Goal: Navigation & Orientation: Find specific page/section

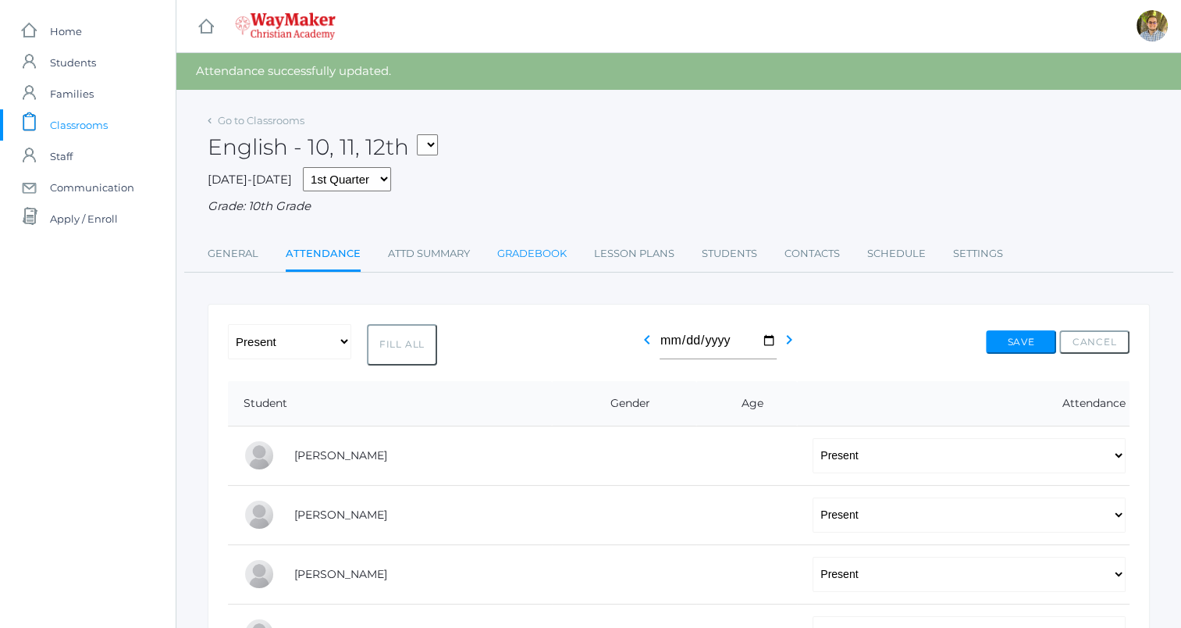
click at [535, 249] on link "Gradebook" at bounding box center [531, 253] width 69 height 31
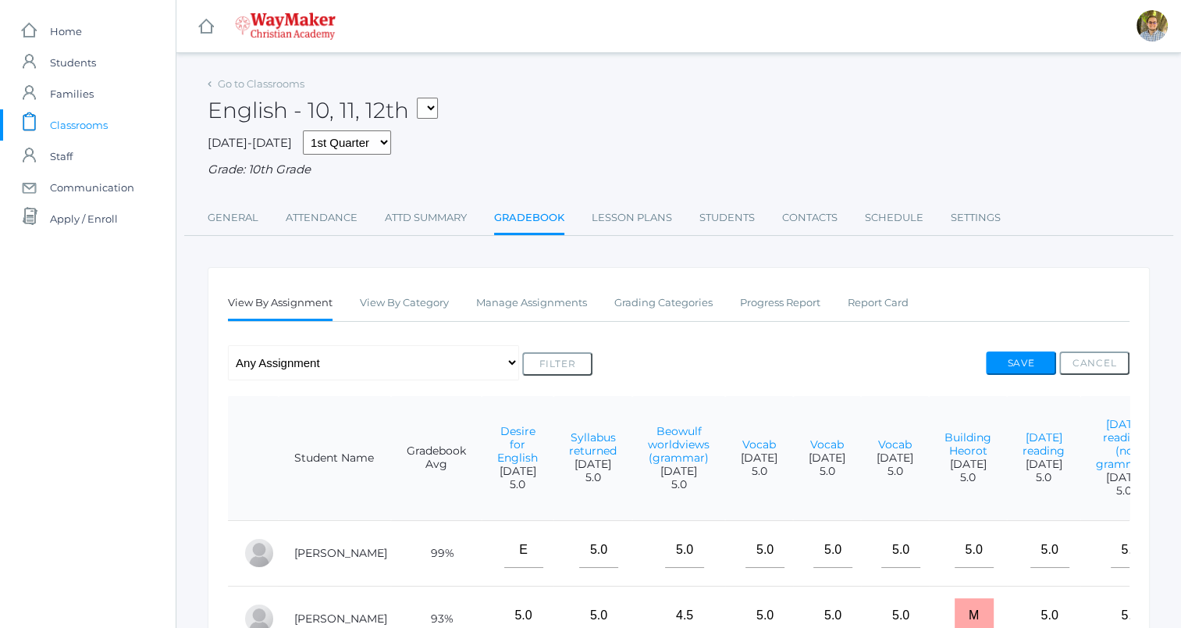
click at [106, 121] on span "Classrooms" at bounding box center [79, 124] width 58 height 31
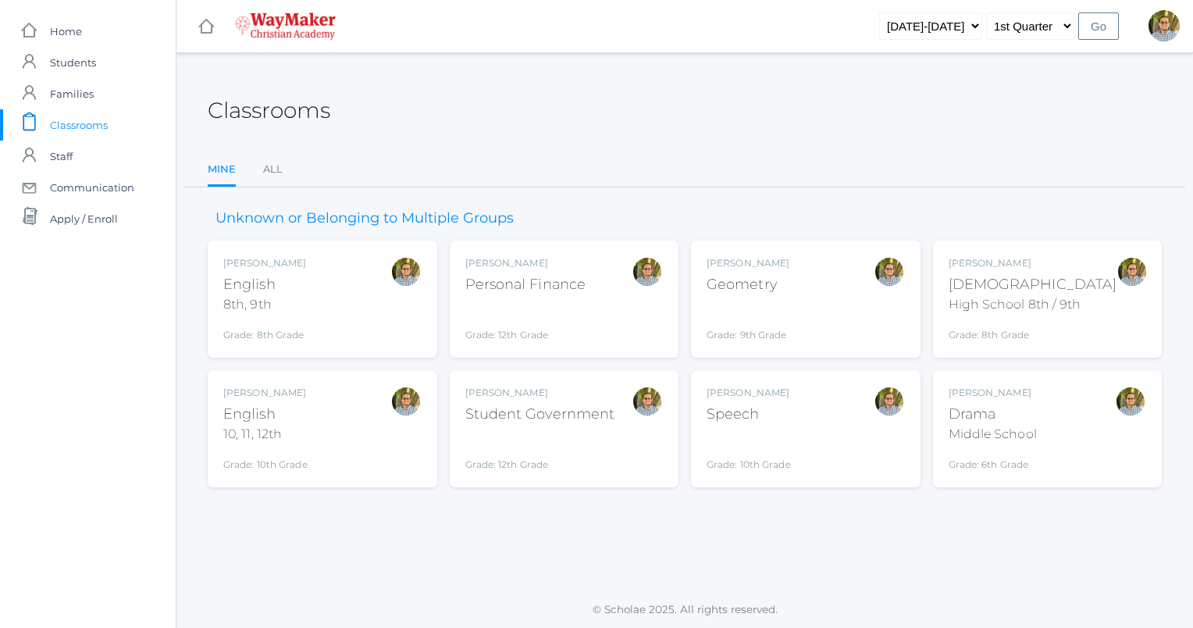
click at [824, 293] on div "[PERSON_NAME] Geometry Grade: 9th Grade GEOM" at bounding box center [805, 299] width 198 height 86
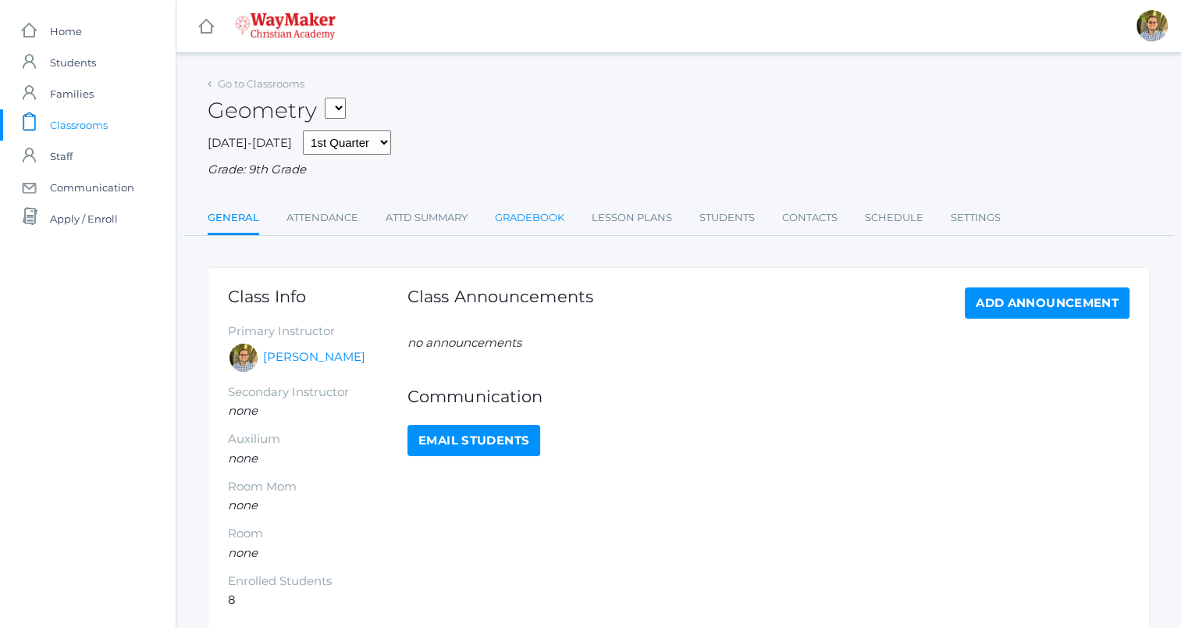
click at [520, 218] on link "Gradebook" at bounding box center [529, 217] width 69 height 31
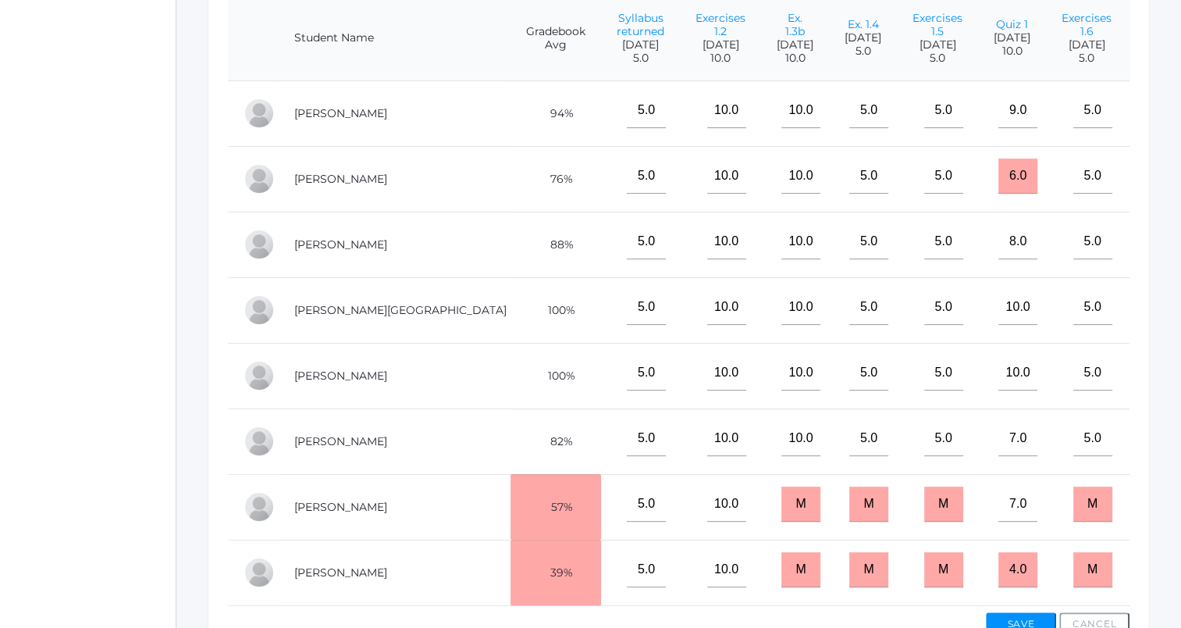
scroll to position [401, 0]
